Goal: Transaction & Acquisition: Purchase product/service

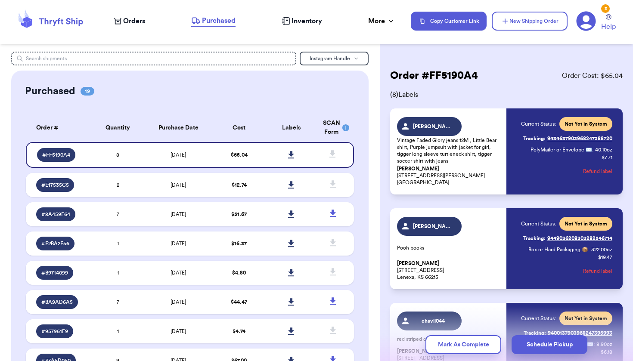
click at [121, 23] on icon at bounding box center [117, 21] width 7 height 7
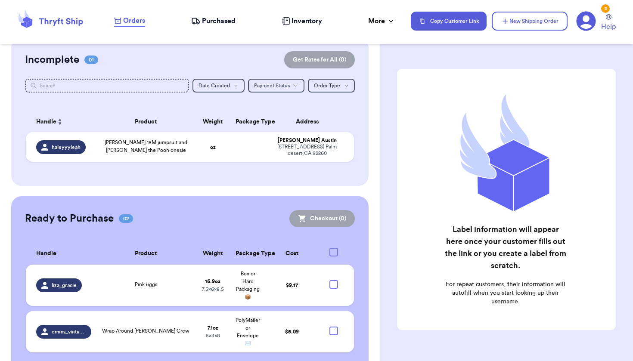
scroll to position [75, 0]
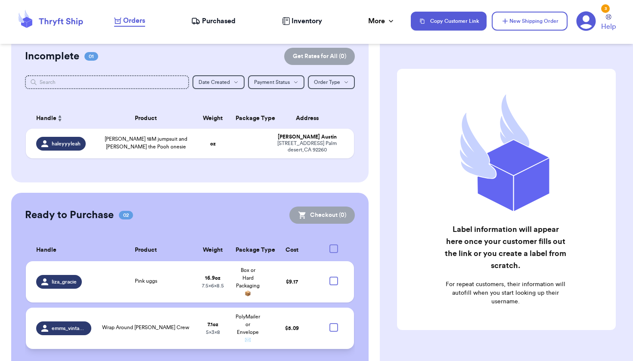
click at [330, 331] on div at bounding box center [333, 327] width 9 height 9
click at [333, 323] on input "checkbox" at bounding box center [333, 323] width 0 height 0
checkbox input "true"
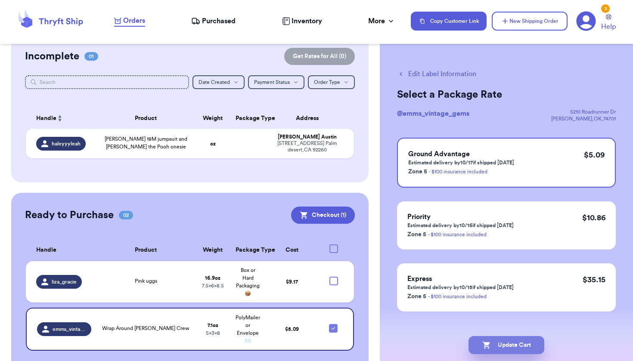
click at [506, 342] on button "Update Cart" at bounding box center [506, 345] width 76 height 18
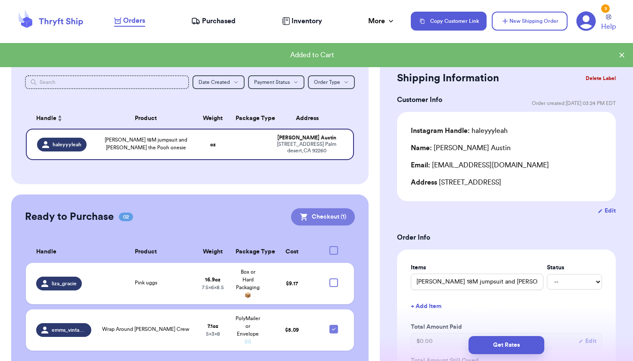
click at [315, 212] on button "Checkout ( 1 )" at bounding box center [323, 216] width 64 height 17
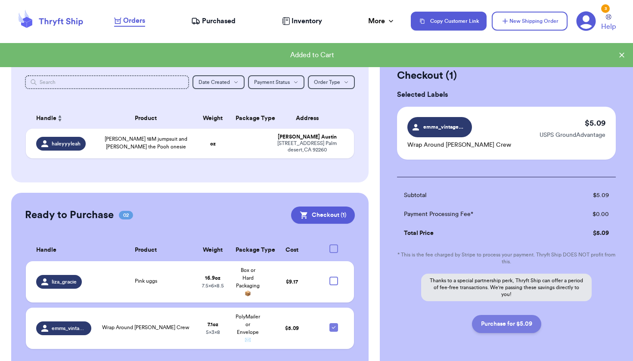
click at [517, 329] on button "Purchase for $5.09" at bounding box center [506, 324] width 69 height 18
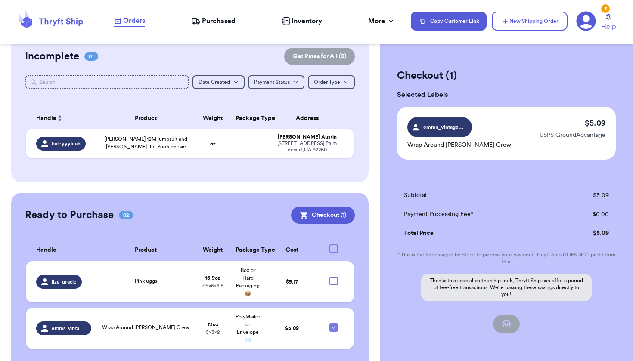
checkbox input "false"
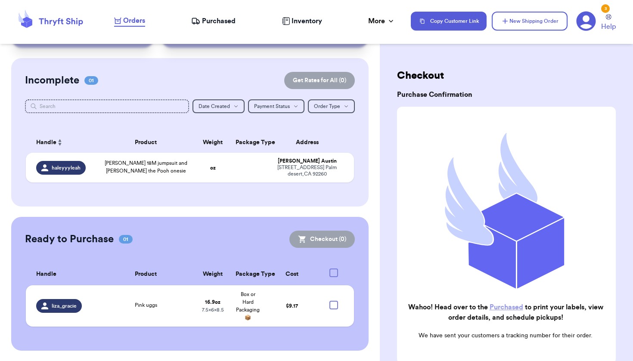
scroll to position [51, 0]
click at [214, 23] on span "Purchased" at bounding box center [219, 21] width 34 height 10
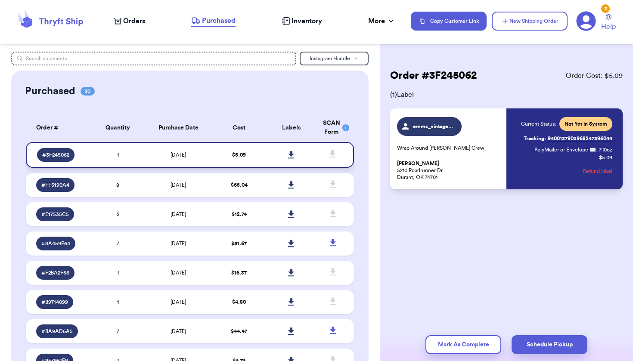
click at [288, 157] on icon at bounding box center [291, 155] width 6 height 8
